Goal: Information Seeking & Learning: Learn about a topic

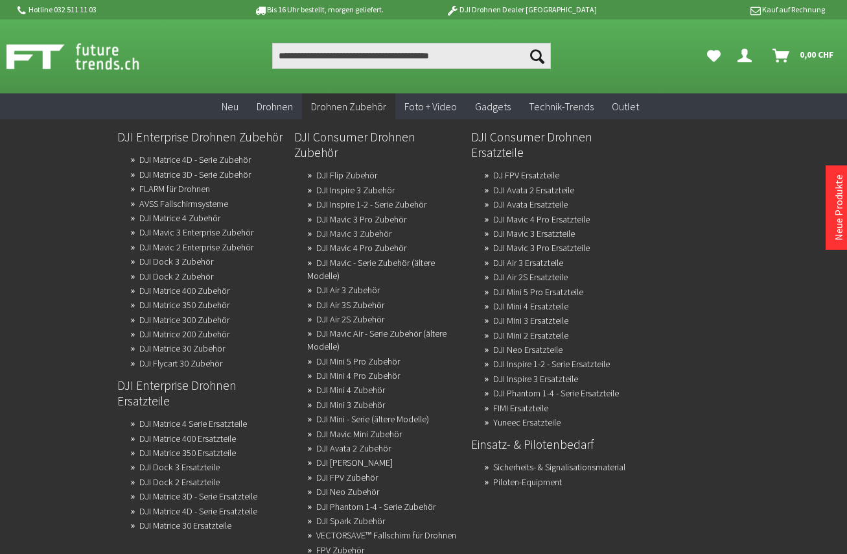
click at [349, 224] on link "DJI Mavic 3 Zubehör" at bounding box center [353, 233] width 75 height 18
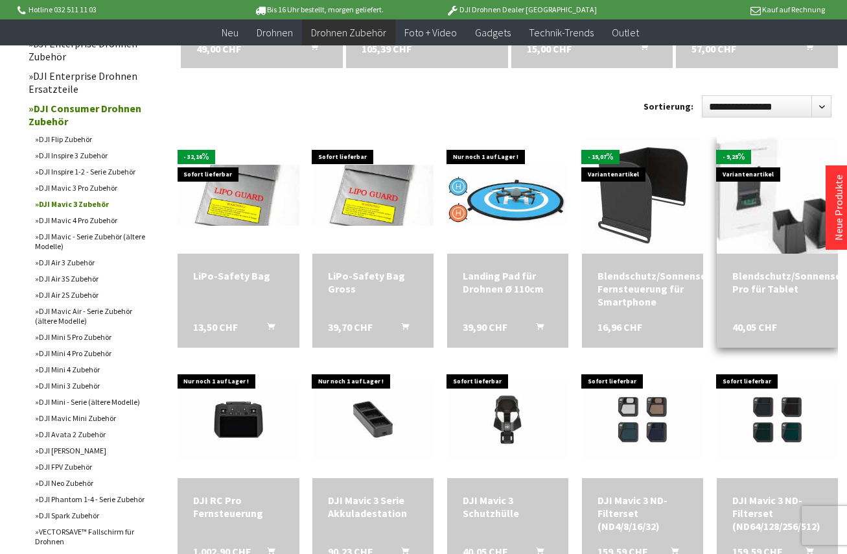
scroll to position [389, 0]
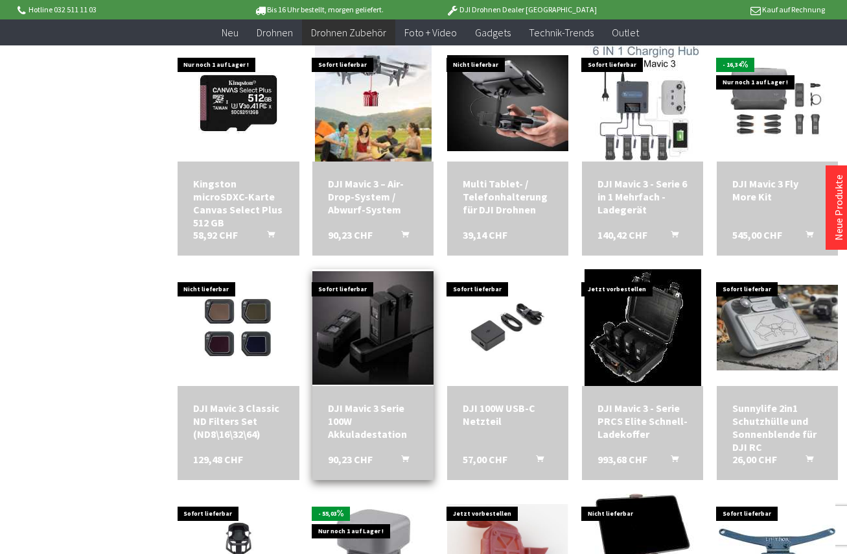
scroll to position [1361, 0]
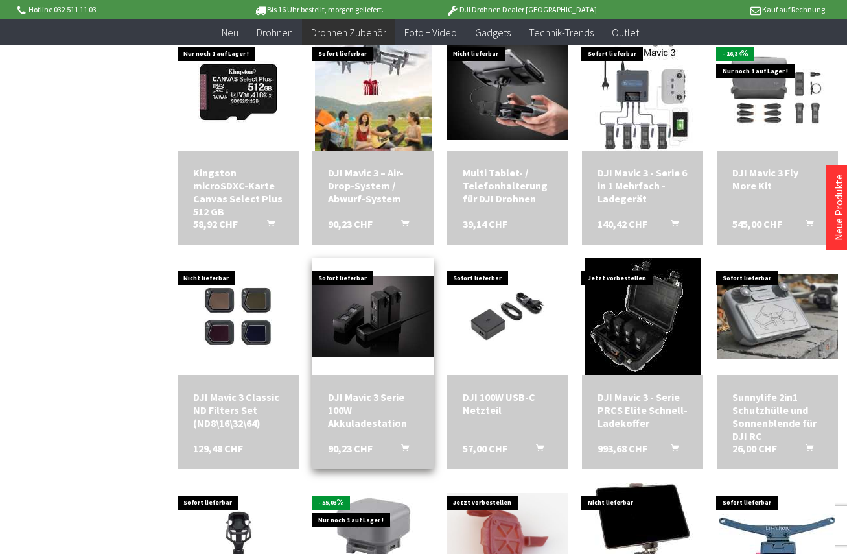
click at [382, 394] on div "DJI Mavic 3 Serie 100W Akkuladestation" at bounding box center [373, 409] width 90 height 39
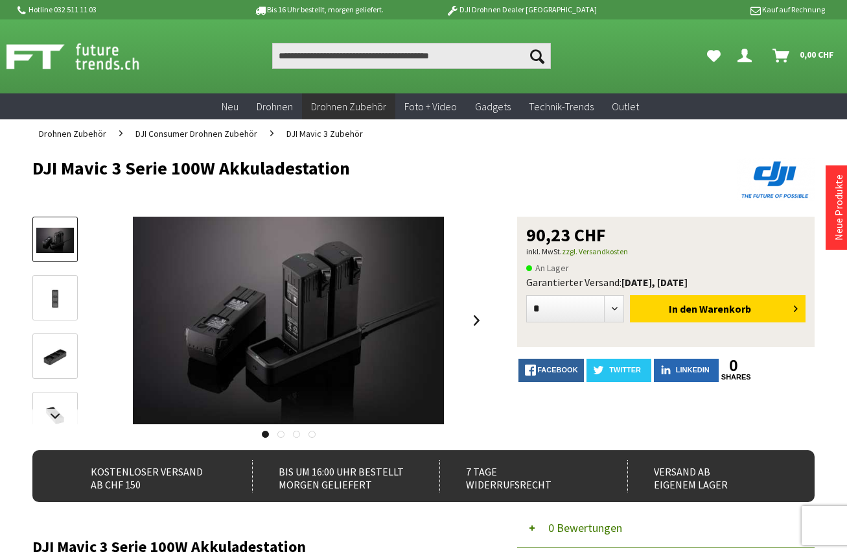
click at [62, 321] on div at bounding box center [54, 333] width 45 height 233
click at [62, 307] on img at bounding box center [55, 298] width 38 height 25
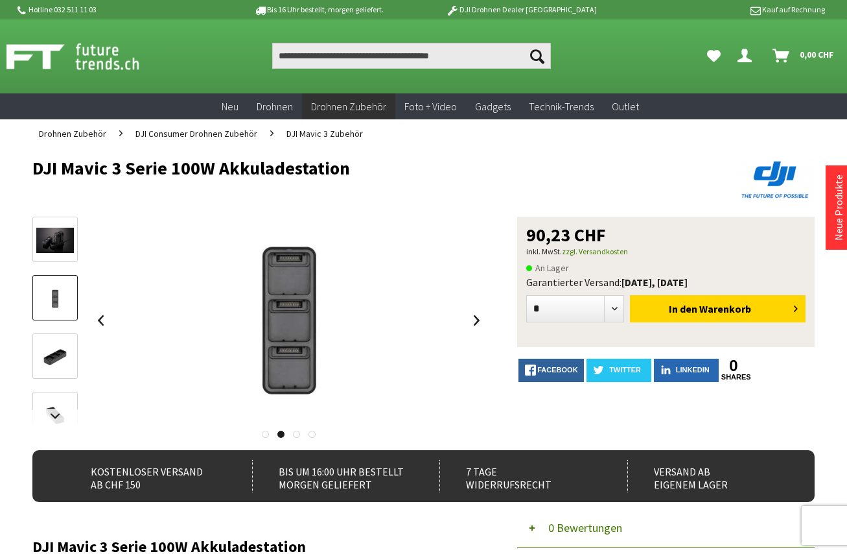
click at [56, 360] on img at bounding box center [55, 356] width 38 height 25
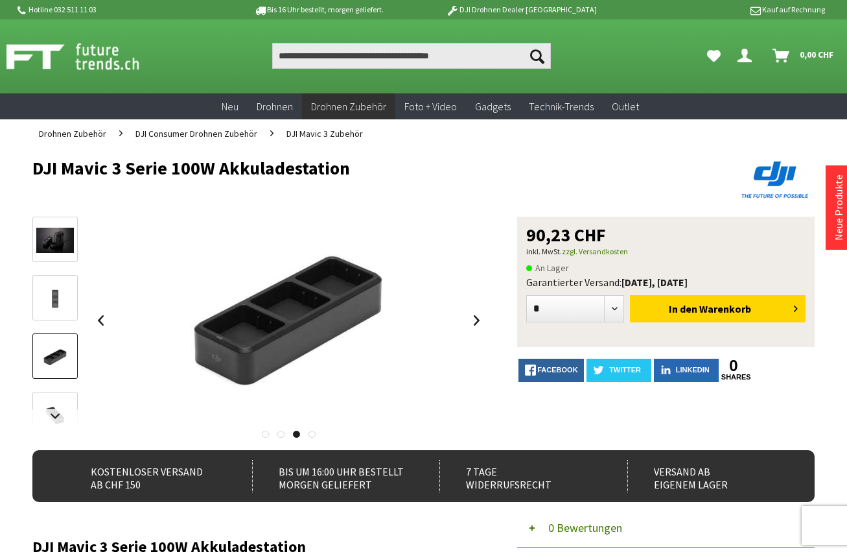
click at [53, 393] on link at bounding box center [54, 414] width 45 height 45
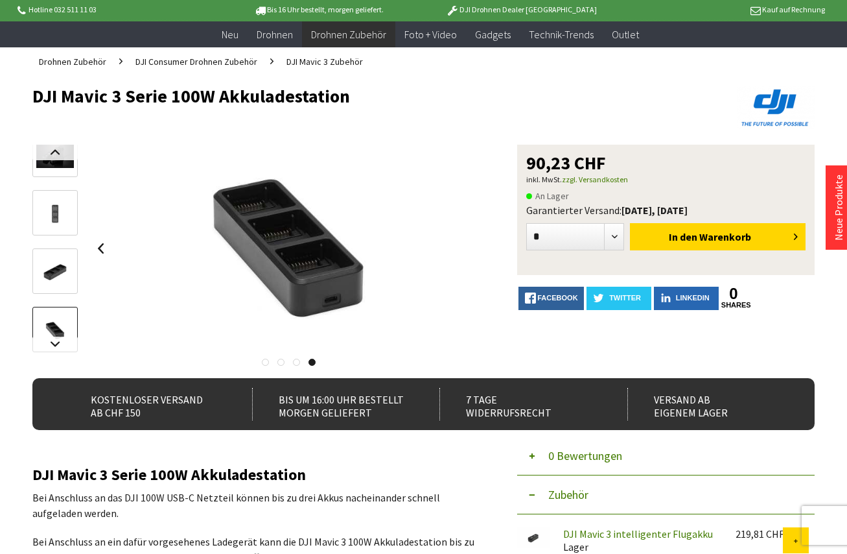
scroll to position [65, 0]
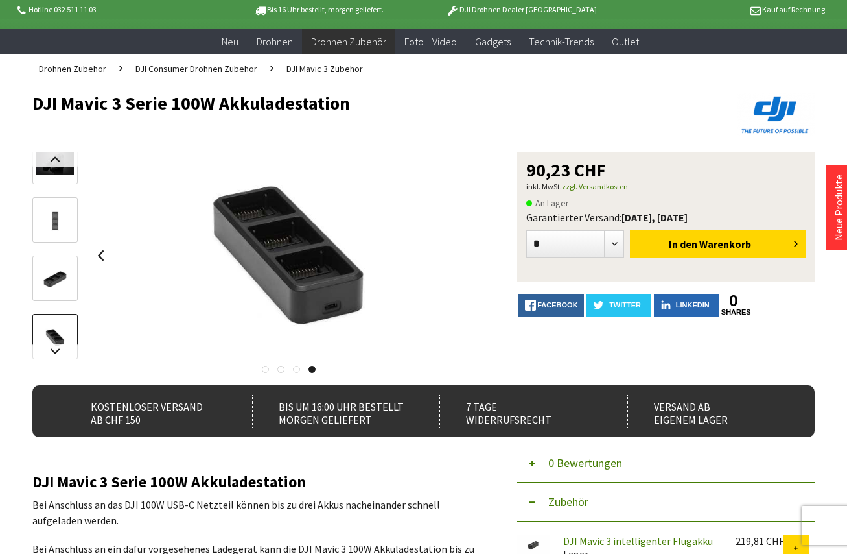
drag, startPoint x: 33, startPoint y: 101, endPoint x: 351, endPoint y: 106, distance: 317.7
click at [351, 106] on h1 "DJI Mavic 3 Serie 100W Akkuladestation" at bounding box center [345, 102] width 626 height 19
copy h1 "DJI Mavic 3 Serie 100W Akkuladestation"
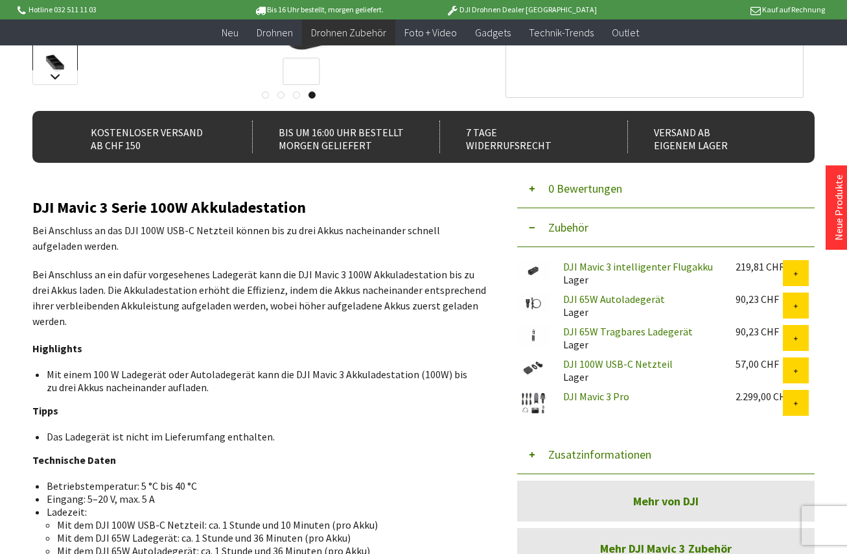
scroll to position [324, 0]
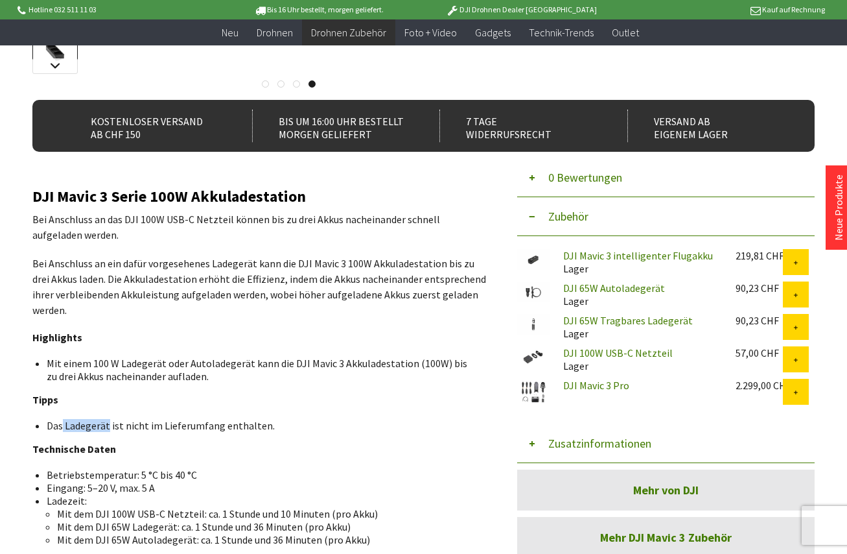
drag, startPoint x: 109, startPoint y: 410, endPoint x: 64, endPoint y: 405, distance: 45.7
click at [64, 419] on li "Das Ladegerät ist nicht im Lieferumfang enthalten." at bounding box center [261, 425] width 429 height 13
copy li "Ladegerät"
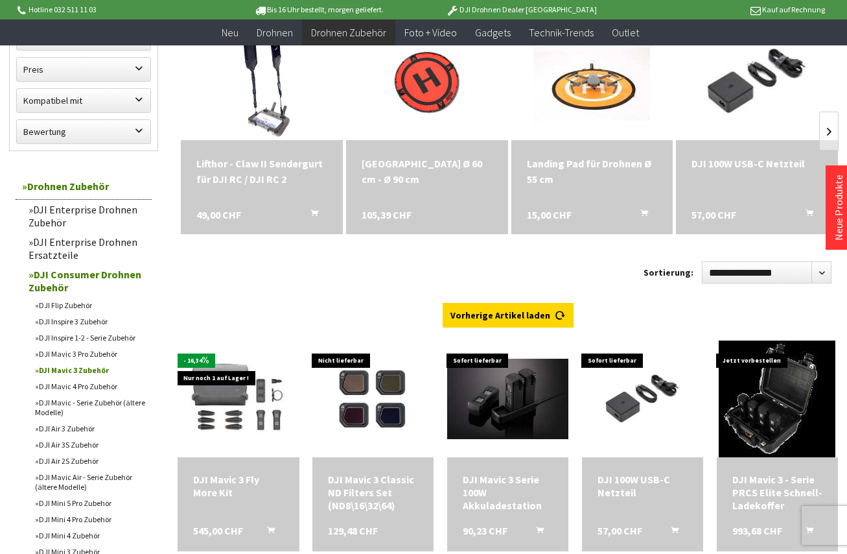
scroll to position [194, 0]
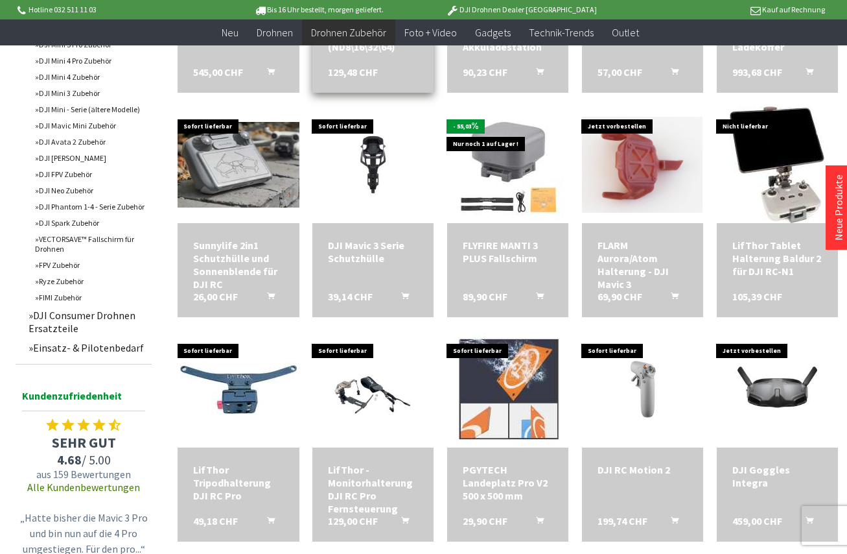
scroll to position [519, 0]
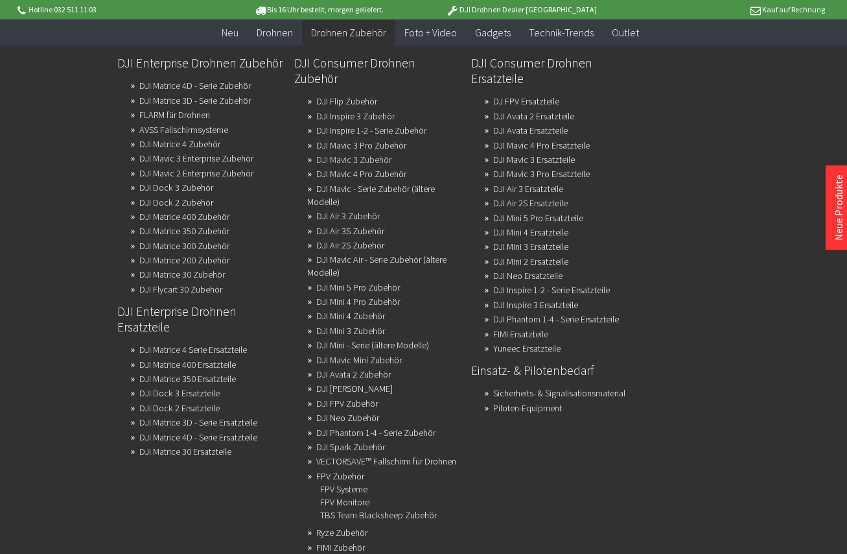
click at [336, 150] on link "DJI Mavic 3 Zubehör" at bounding box center [353, 159] width 75 height 18
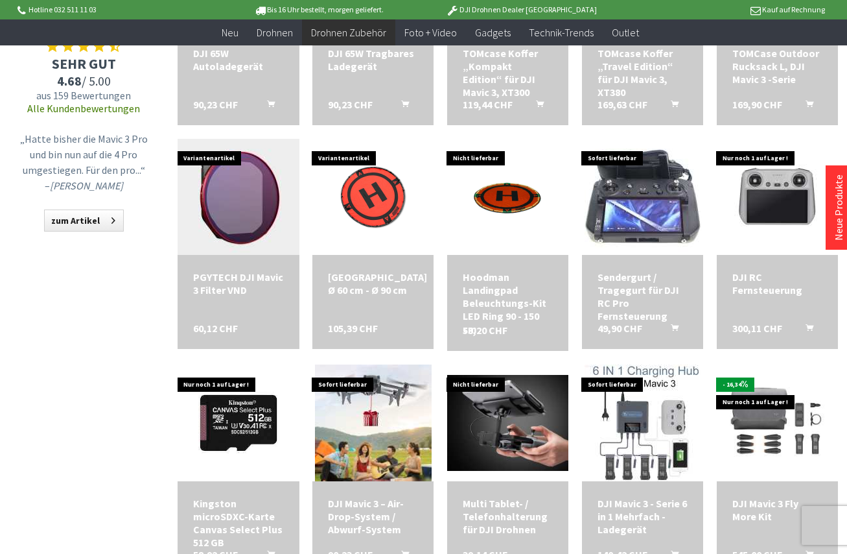
scroll to position [1102, 0]
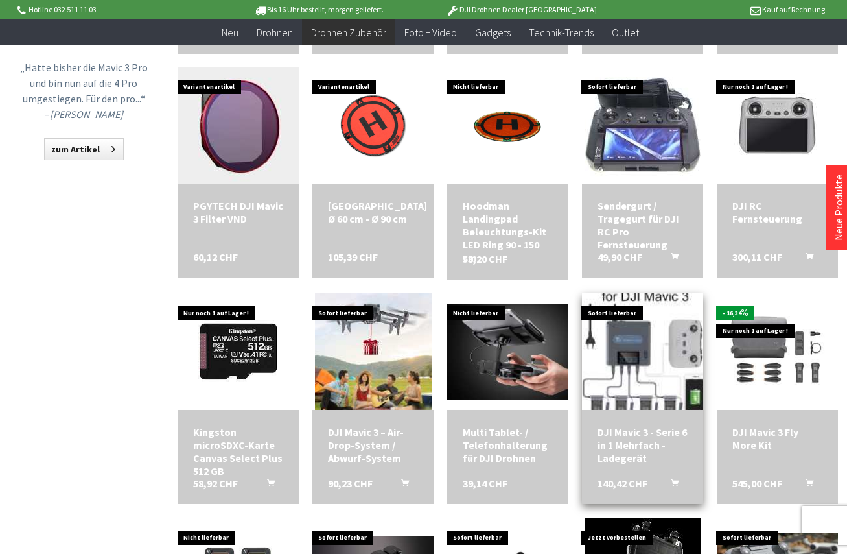
click at [669, 320] on img at bounding box center [642, 351] width 163 height 163
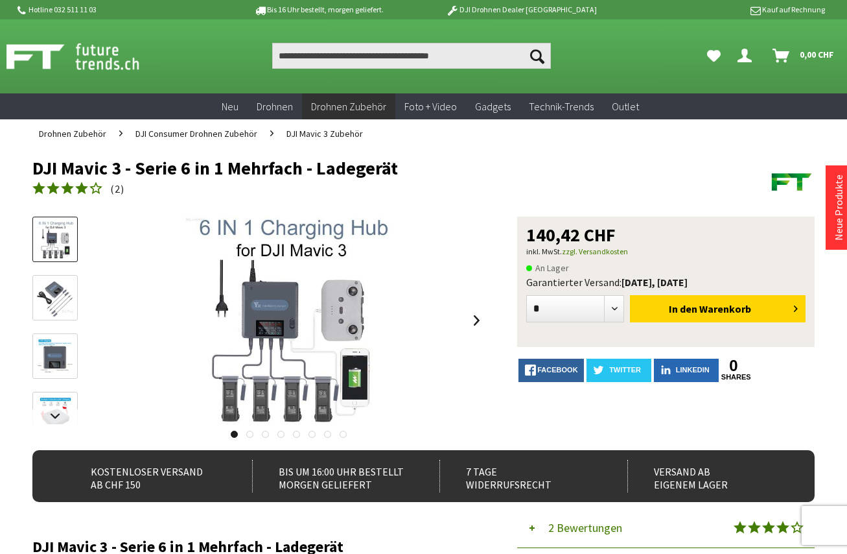
drag, startPoint x: 36, startPoint y: 167, endPoint x: 402, endPoint y: 167, distance: 365.6
click at [402, 167] on h1 "DJI Mavic 3 - Serie 6 in 1 Mehrfach - Ladegerät" at bounding box center [345, 167] width 626 height 19
copy h1 "DJI Mavic 3 - Serie 6 in 1 Mehrfach - Ladegerät"
click at [536, 532] on button "2 Bewertungen" at bounding box center [666, 528] width 298 height 40
